Goal: Task Accomplishment & Management: Use online tool/utility

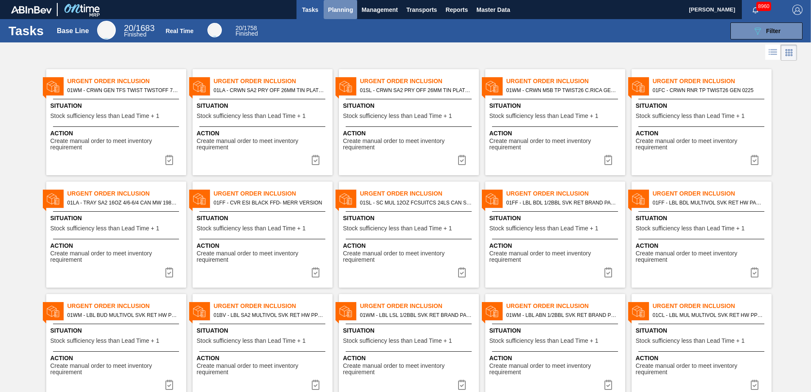
click at [338, 9] on span "Planning" at bounding box center [340, 10] width 25 height 10
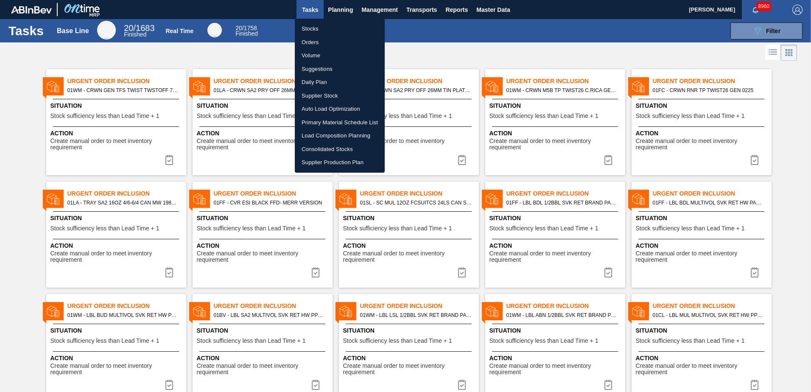
click at [328, 137] on li "Load Composition Planning" at bounding box center [340, 136] width 90 height 14
checkbox input "true"
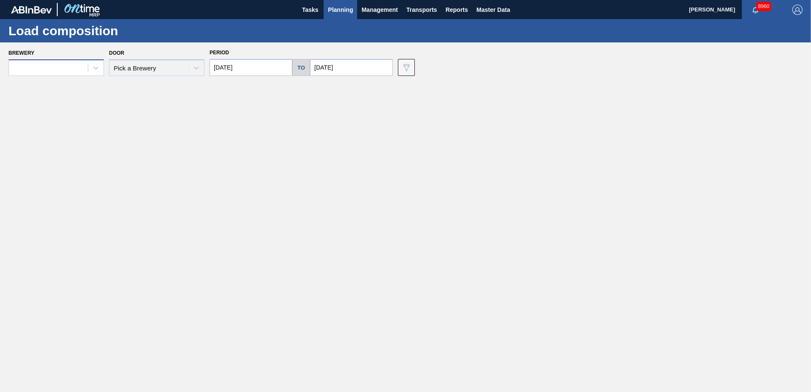
click at [85, 71] on div at bounding box center [48, 68] width 79 height 12
click at [62, 151] on div "01MM - Merrimack Brewery" at bounding box center [55, 150] width 95 height 16
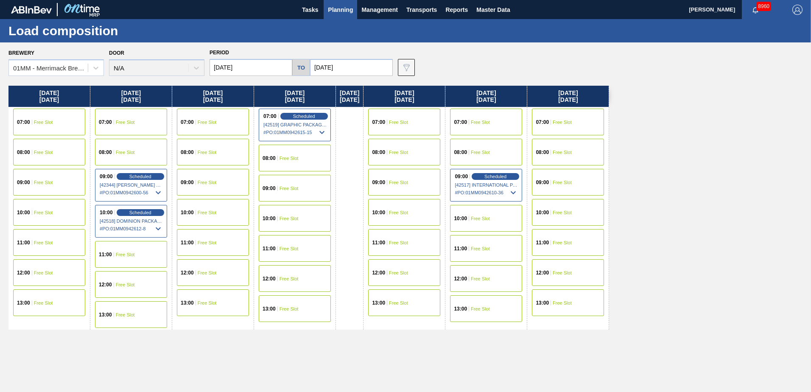
click at [157, 71] on div "Door N/A" at bounding box center [156, 61] width 95 height 29
click at [202, 150] on span "Free Slot" at bounding box center [207, 152] width 19 height 5
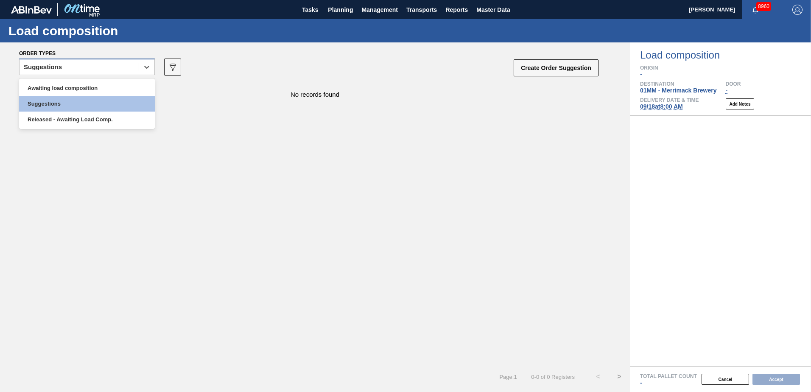
click at [138, 66] on div "Suggestions" at bounding box center [79, 67] width 119 height 12
click at [117, 95] on div "Awaiting load composition" at bounding box center [87, 88] width 136 height 16
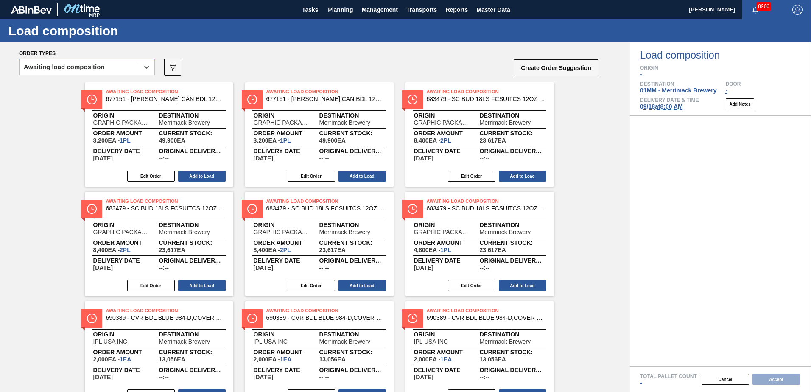
click at [127, 68] on div "Awaiting load composition" at bounding box center [79, 67] width 119 height 12
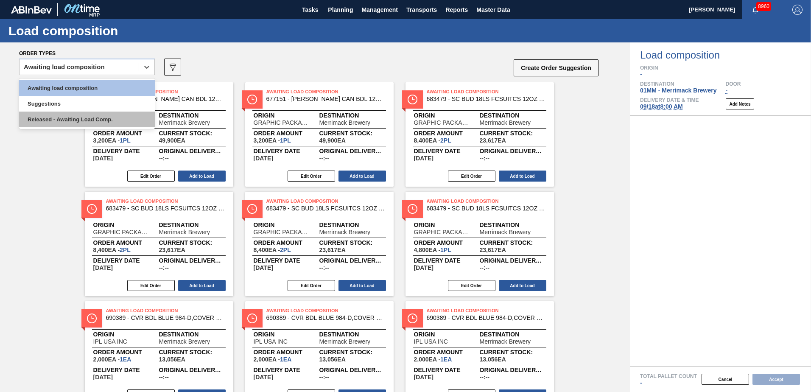
click at [103, 123] on div "Released - Awaiting Load Comp." at bounding box center [87, 120] width 136 height 16
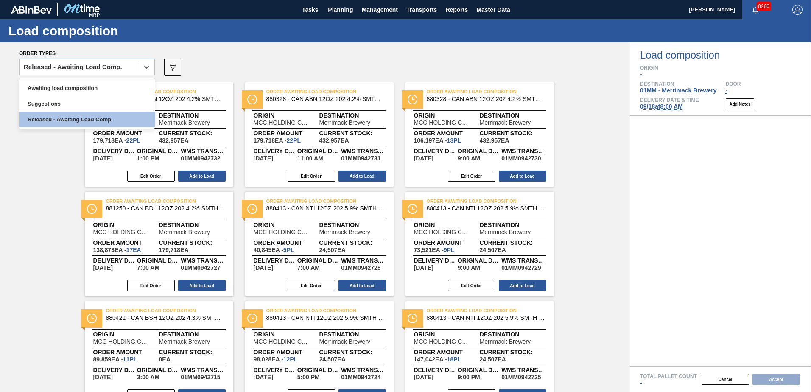
click at [135, 66] on div "Released - Awaiting Load Comp." at bounding box center [79, 67] width 119 height 12
click at [110, 103] on div "Suggestions" at bounding box center [87, 104] width 136 height 16
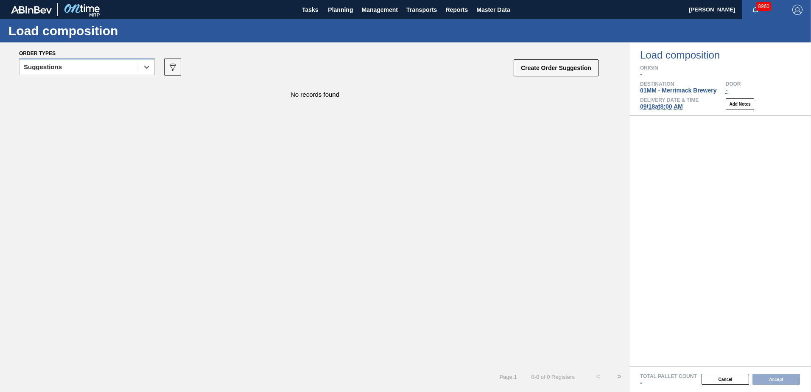
click at [134, 67] on div "Suggestions" at bounding box center [79, 67] width 119 height 12
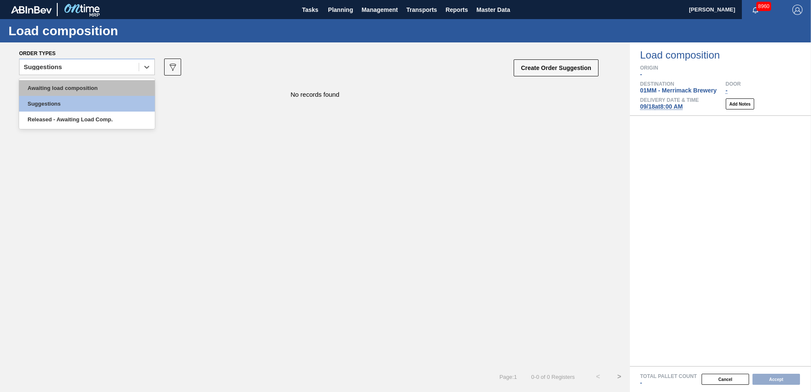
click at [116, 88] on div "Awaiting load composition" at bounding box center [87, 88] width 136 height 16
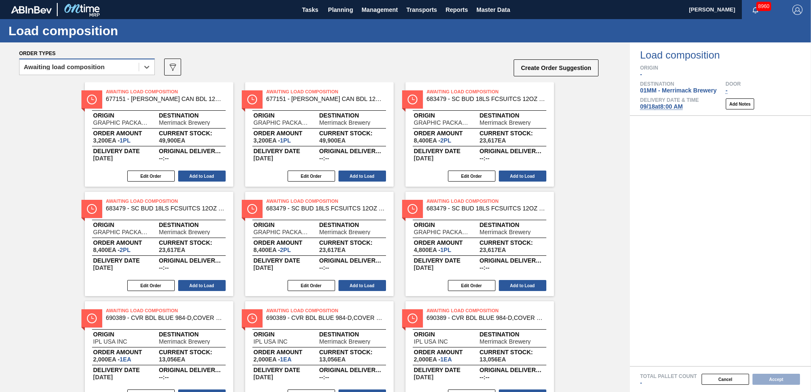
click at [103, 72] on div "Awaiting load composition" at bounding box center [79, 67] width 119 height 12
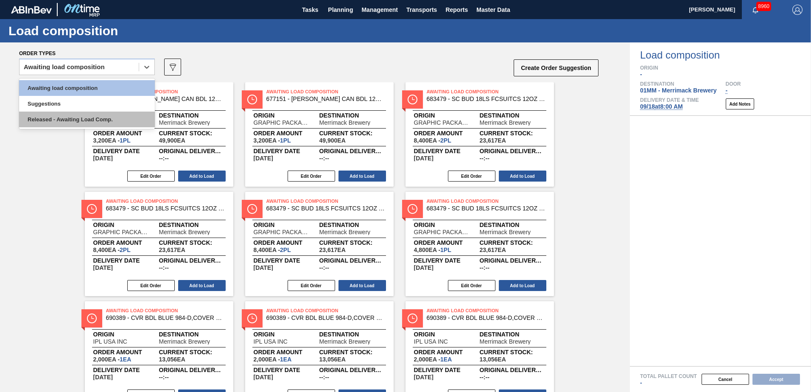
click at [81, 114] on div "Released - Awaiting Load Comp." at bounding box center [87, 120] width 136 height 16
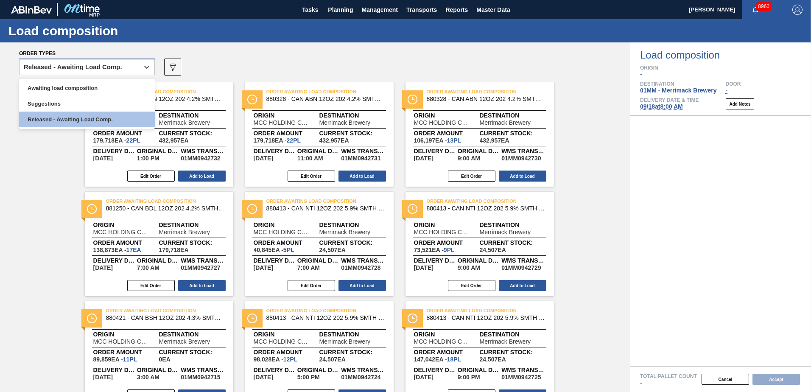
click at [98, 67] on div "Released - Awaiting Load Comp." at bounding box center [73, 67] width 98 height 6
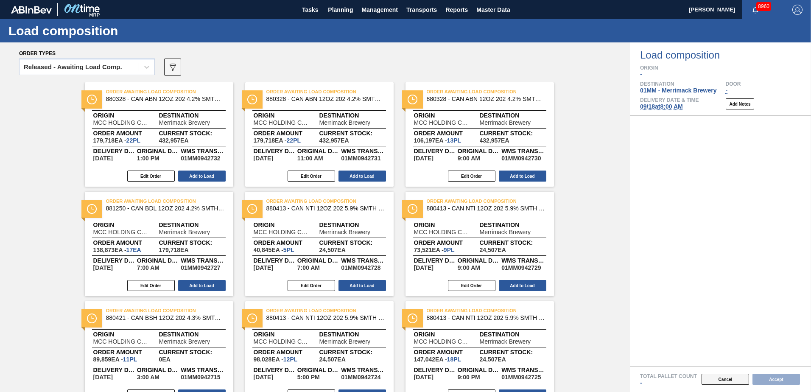
click at [722, 380] on button "Cancel" at bounding box center [724, 379] width 47 height 11
